Goal: Task Accomplishment & Management: Use online tool/utility

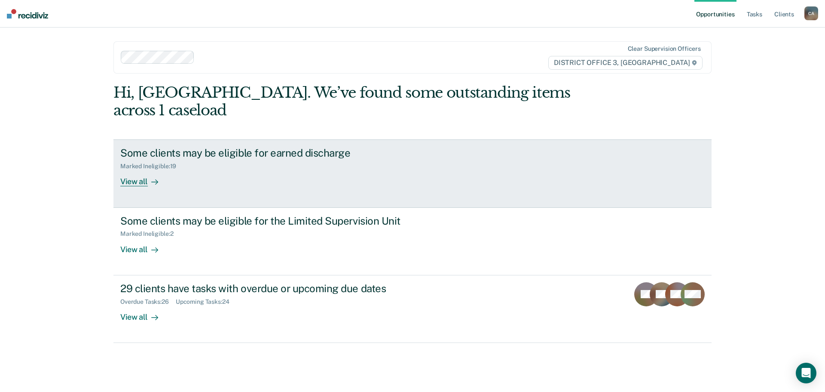
click at [177, 155] on div "Some clients may be eligible for earned discharge Marked Ineligible : 19 View a…" at bounding box center [281, 167] width 322 height 40
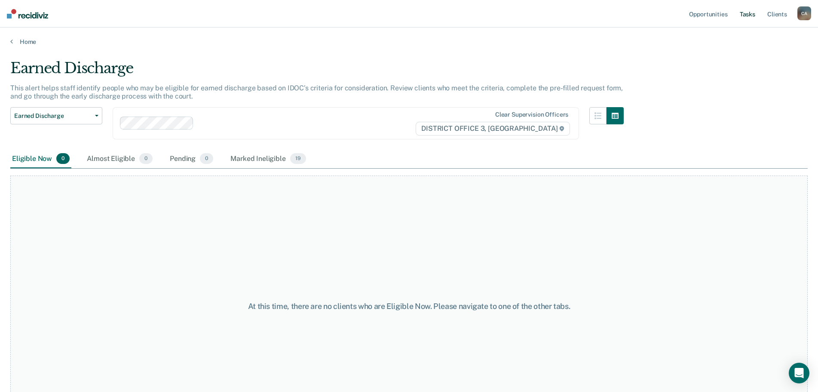
click at [750, 13] on link "Tasks" at bounding box center [747, 14] width 19 height 28
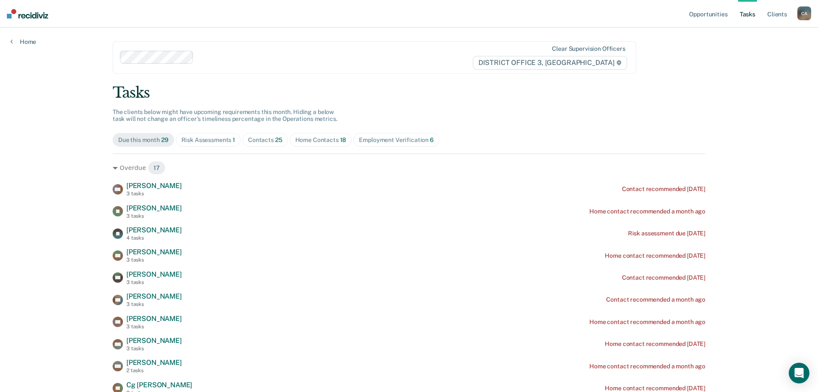
click at [133, 138] on div "Due this month 29" at bounding box center [143, 139] width 50 height 7
click at [116, 164] on div "Overdue 17" at bounding box center [409, 168] width 593 height 14
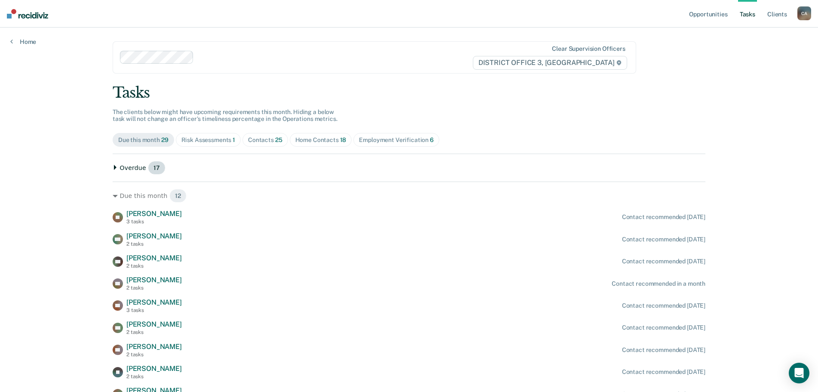
click at [116, 164] on div "Overdue 17" at bounding box center [409, 168] width 593 height 14
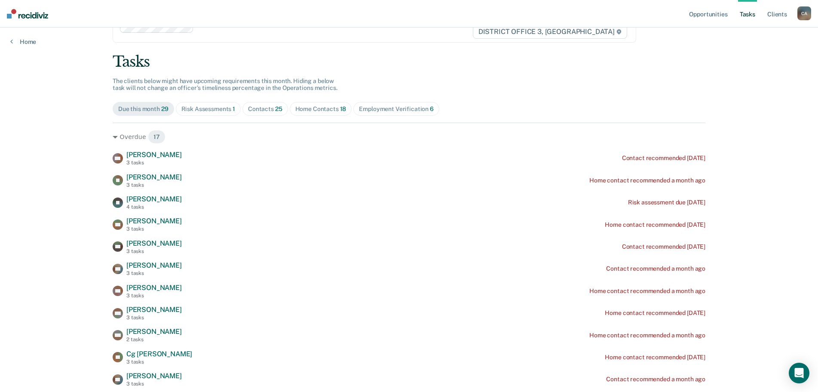
scroll to position [13, 0]
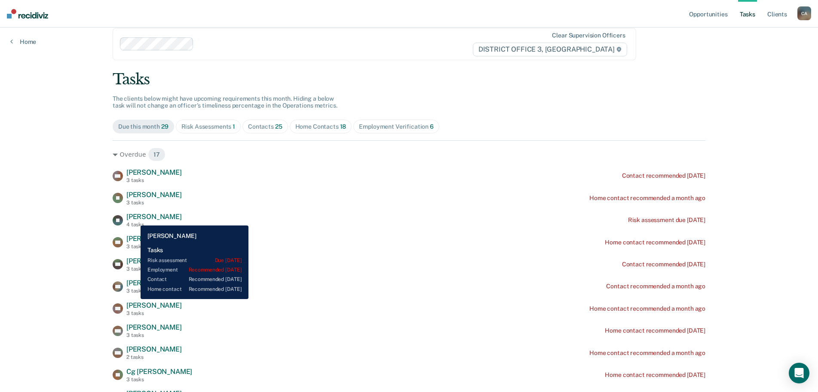
click at [134, 219] on span "[PERSON_NAME]" at bounding box center [153, 216] width 55 height 8
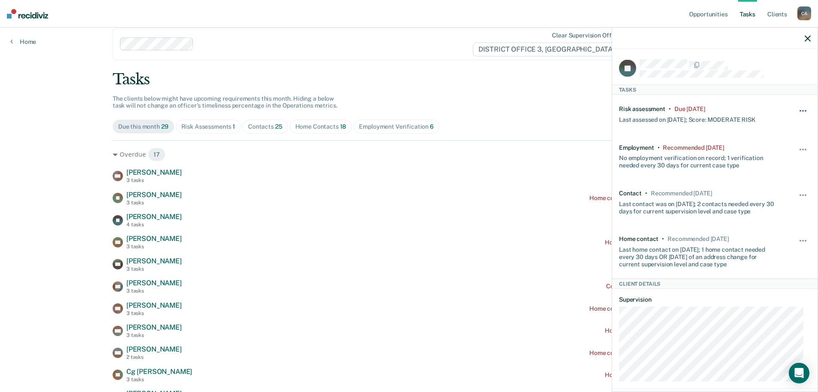
click at [796, 109] on button "button" at bounding box center [803, 115] width 15 height 14
click at [762, 107] on div "Risk assessment • Due [DATE] Last assessed on [DATE]; Score: MODERATE RISK" at bounding box center [699, 114] width 160 height 18
drag, startPoint x: 736, startPoint y: 118, endPoint x: 696, endPoint y: 109, distance: 40.6
drag, startPoint x: 696, startPoint y: 109, endPoint x: 648, endPoint y: 109, distance: 48.6
click at [648, 109] on div "Risk assessment" at bounding box center [642, 108] width 46 height 7
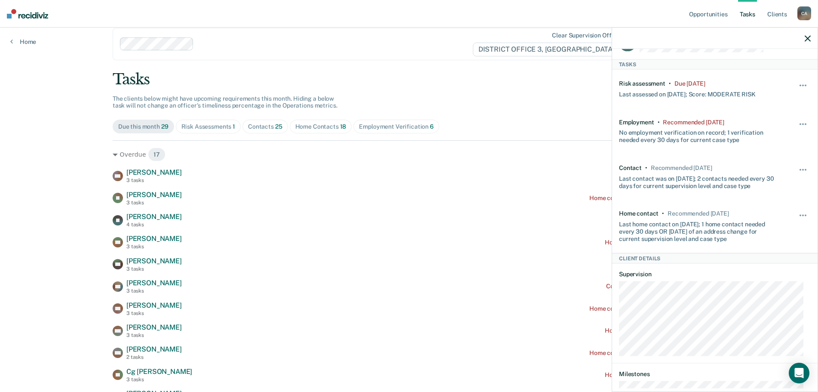
scroll to position [0, 0]
